Goal: Find specific page/section: Find specific page/section

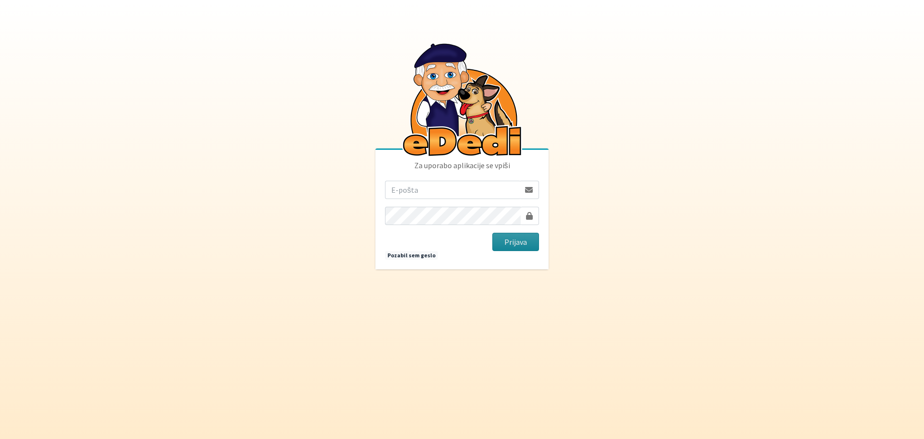
type input "[EMAIL_ADDRESS][DOMAIN_NAME]"
click at [527, 245] on button "Prijava" at bounding box center [515, 241] width 47 height 18
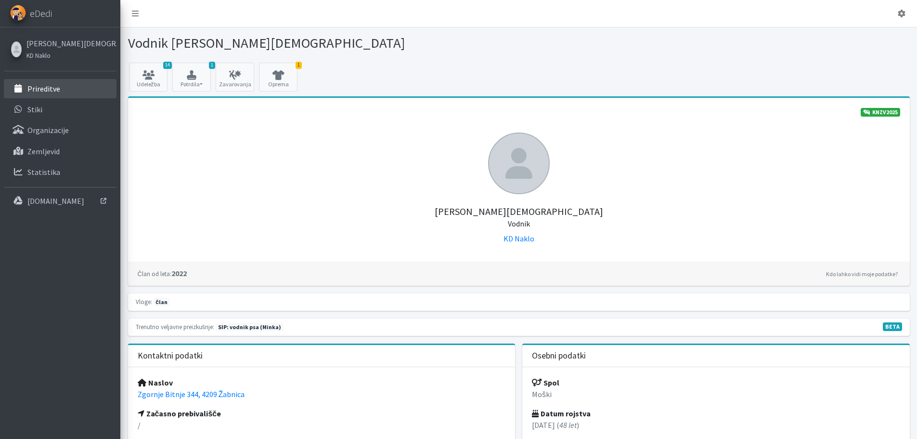
click at [55, 89] on p "Prireditve" at bounding box center [43, 89] width 33 height 10
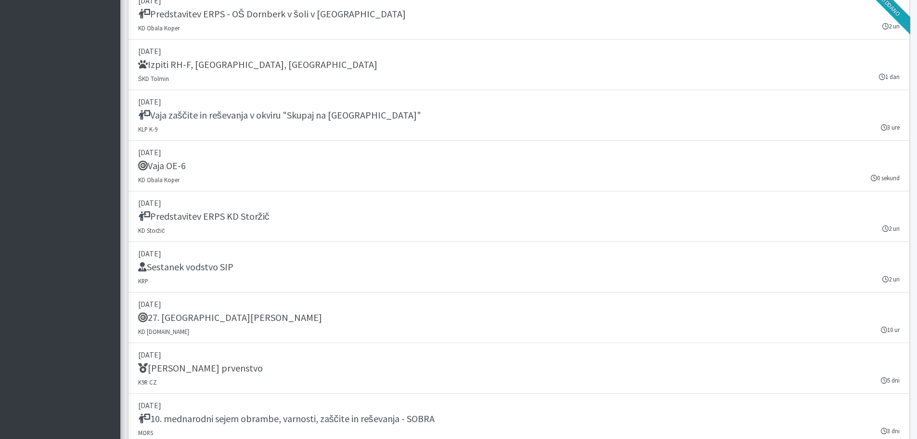
scroll to position [1107, 0]
